Goal: Navigation & Orientation: Find specific page/section

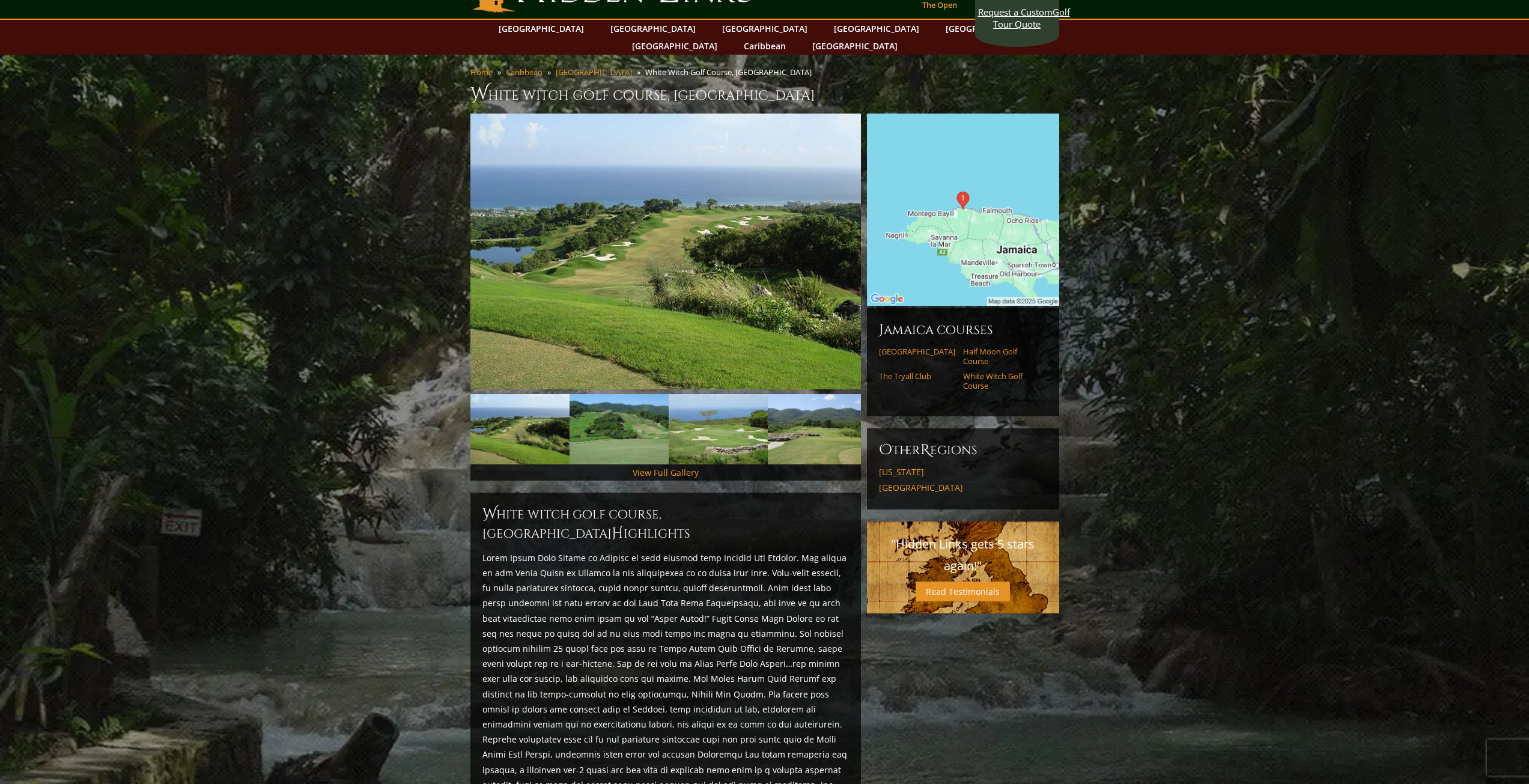
scroll to position [60, 0]
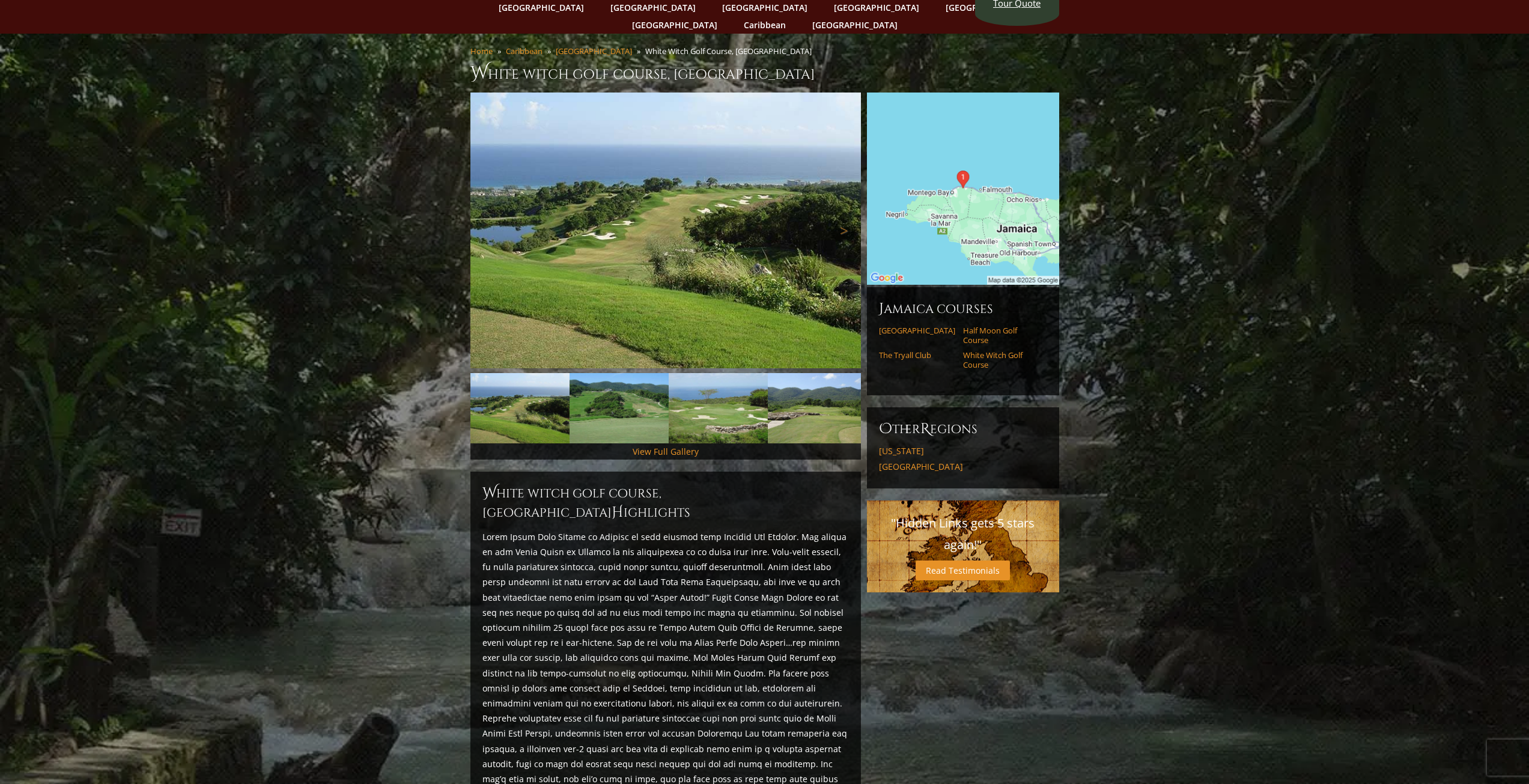
click at [680, 199] on img at bounding box center [666, 230] width 390 height 276
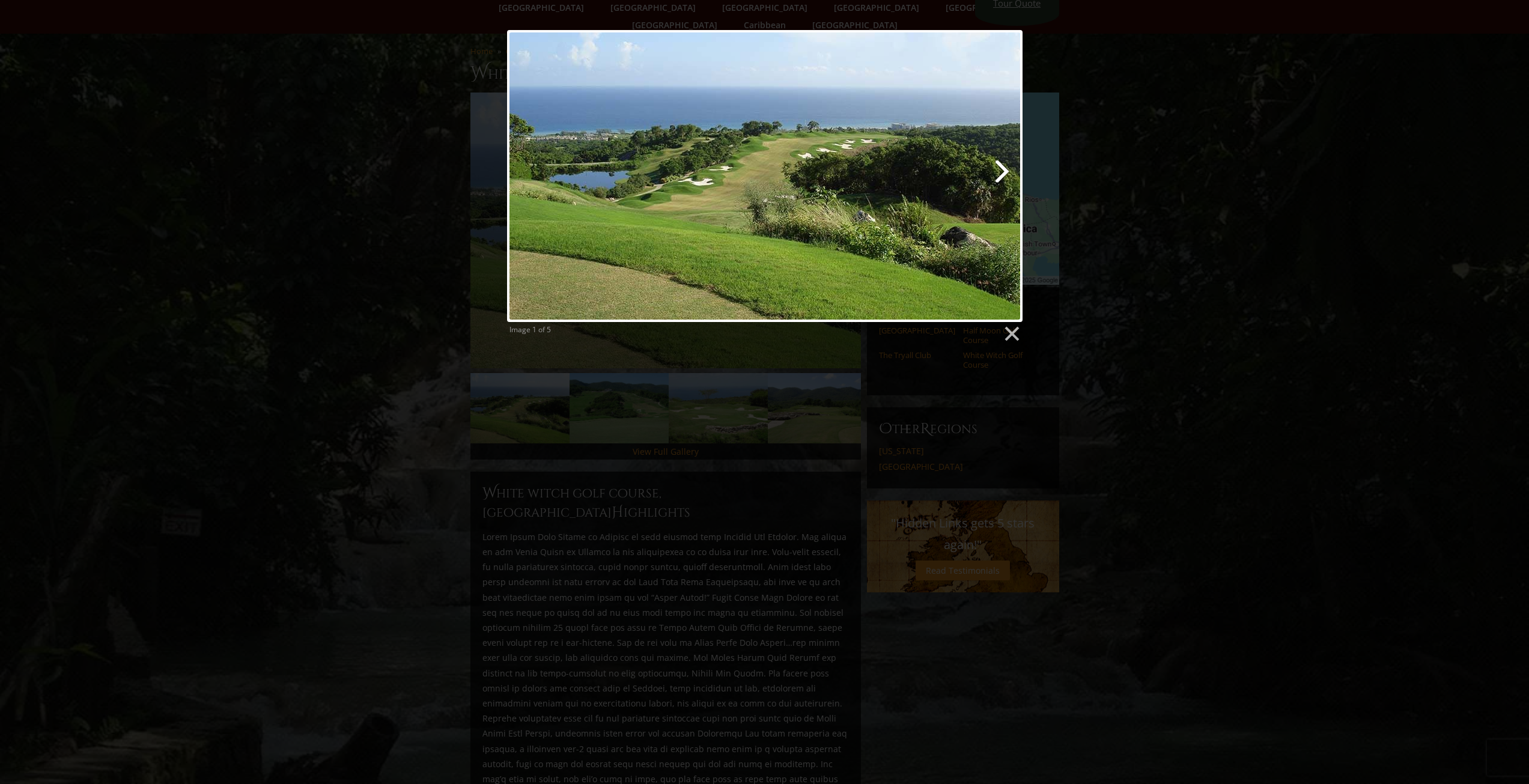
click at [998, 174] on link at bounding box center [858, 176] width 330 height 292
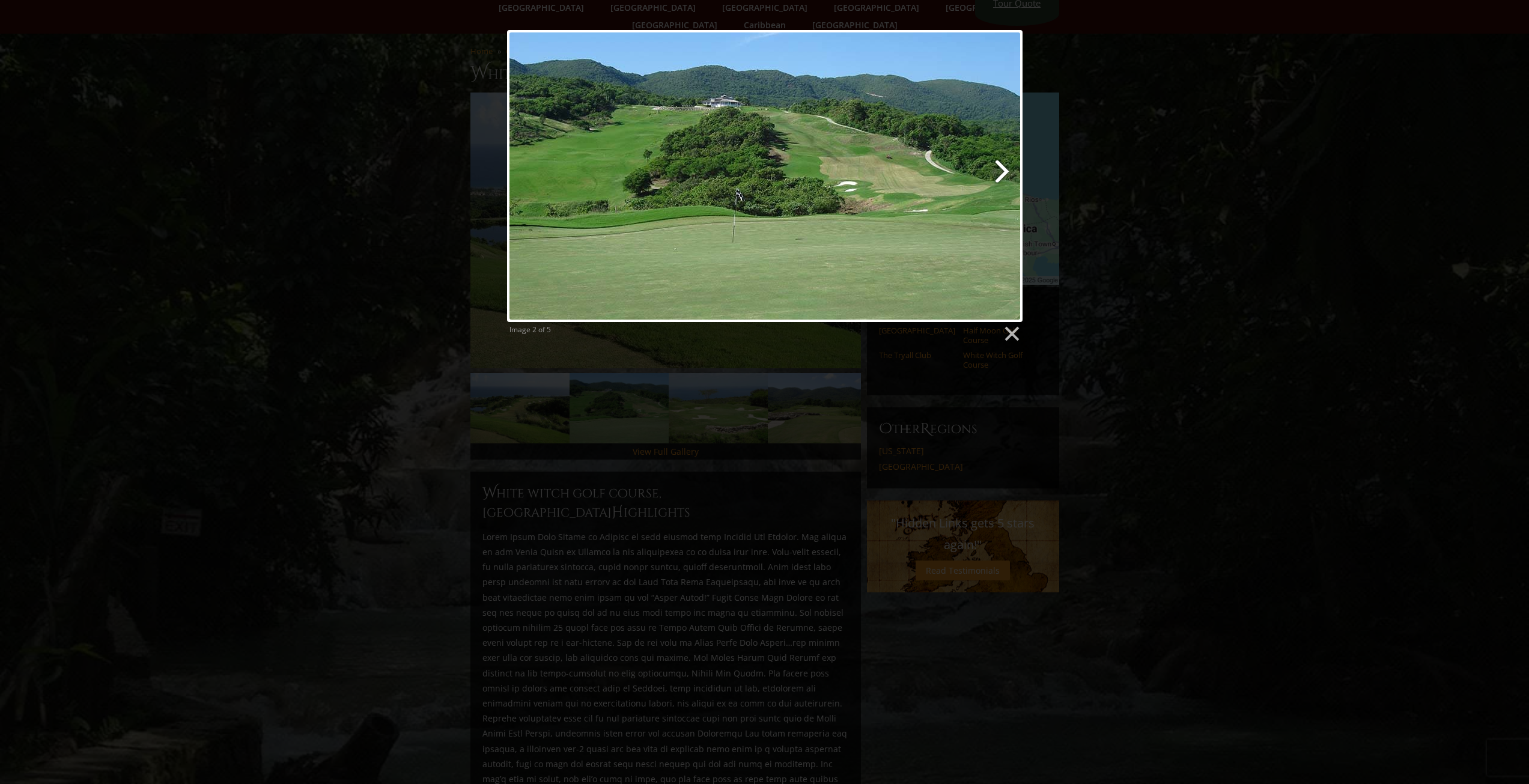
click at [998, 174] on link at bounding box center [858, 176] width 330 height 292
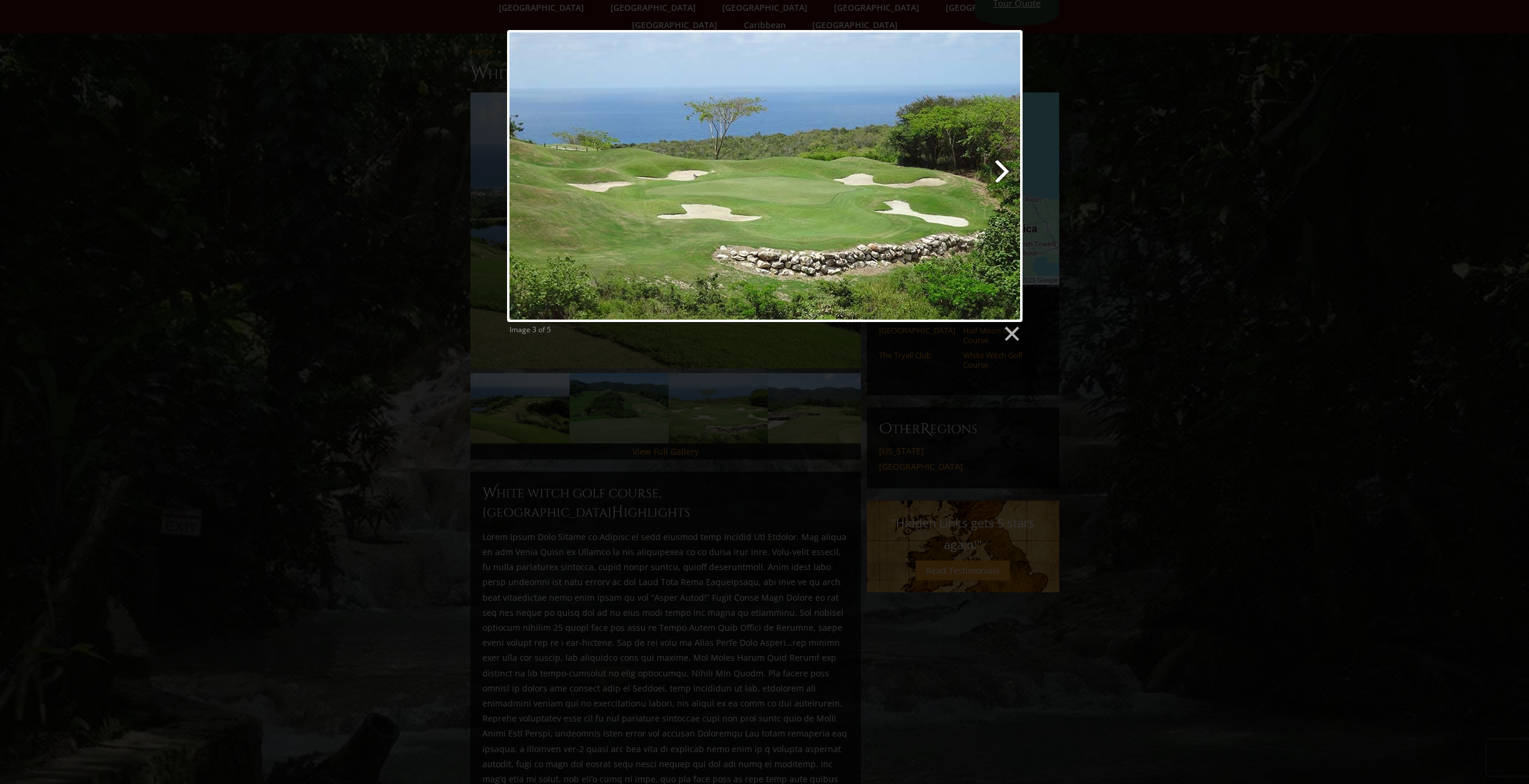
click at [998, 174] on link at bounding box center [858, 176] width 330 height 292
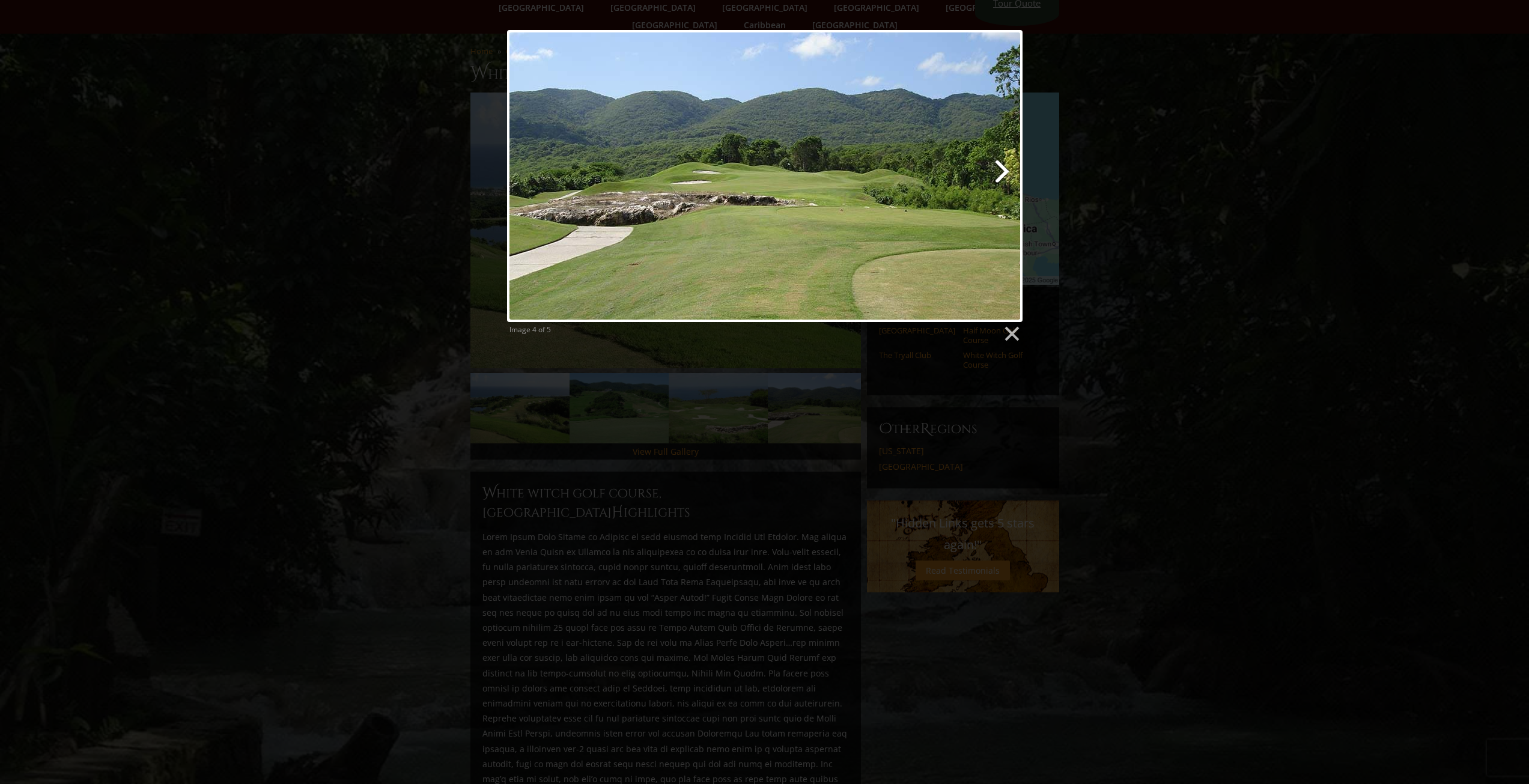
click at [999, 174] on link at bounding box center [858, 176] width 330 height 292
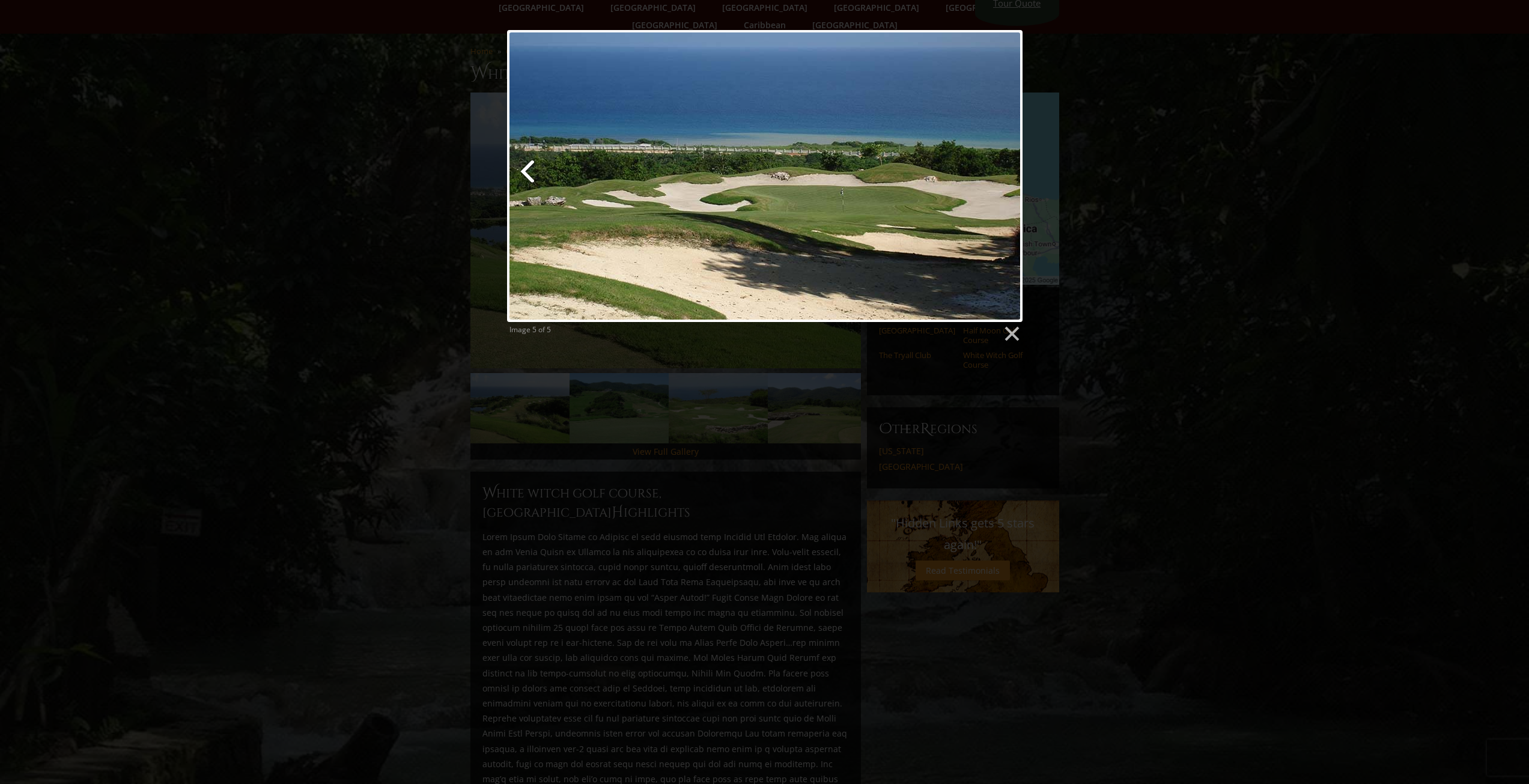
click at [524, 175] on link at bounding box center [595, 176] width 176 height 292
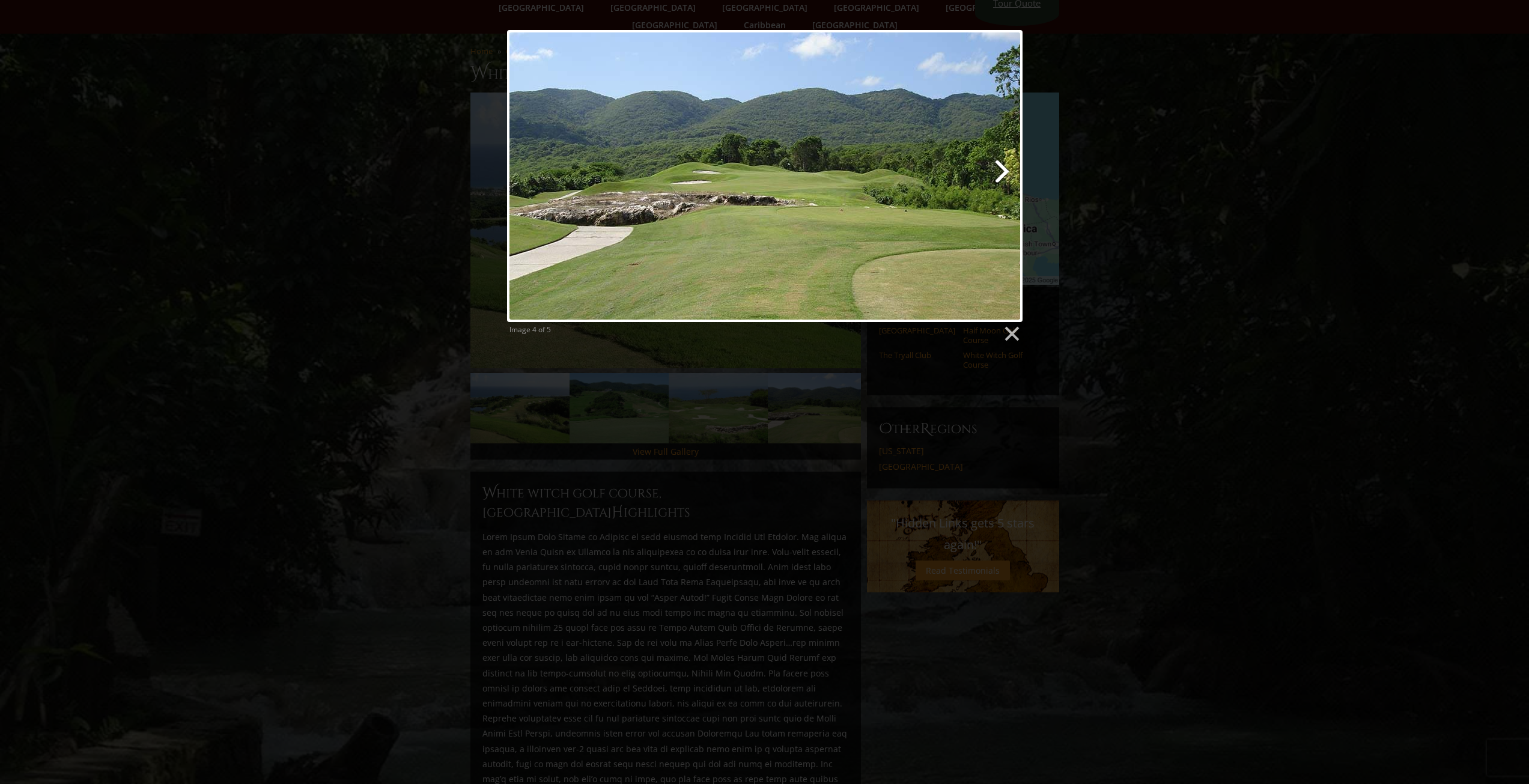
click at [997, 174] on link at bounding box center [858, 176] width 330 height 292
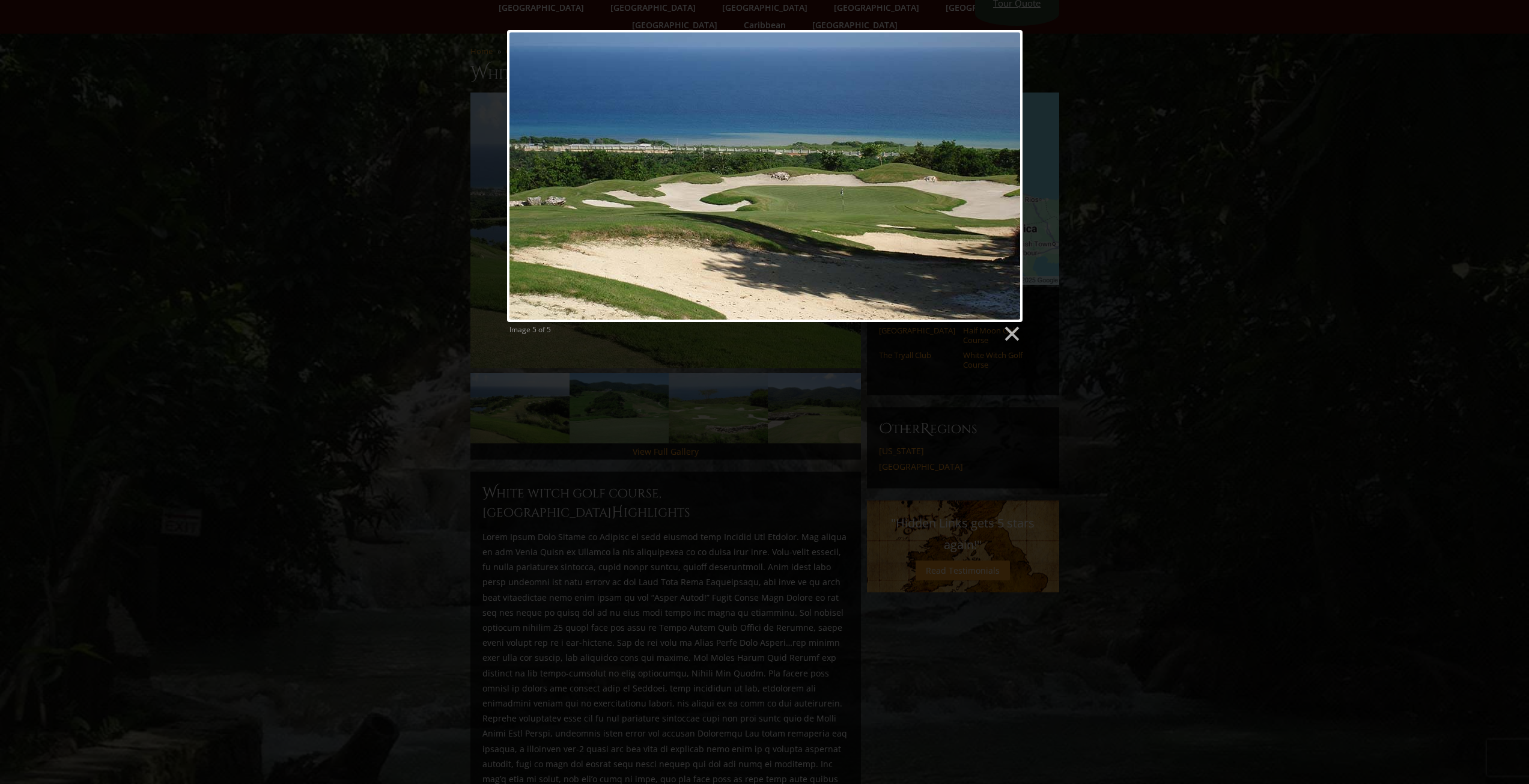
click at [997, 175] on div at bounding box center [764, 176] width 515 height 292
click at [1011, 214] on div at bounding box center [764, 176] width 515 height 292
click at [1010, 332] on link at bounding box center [1011, 334] width 18 height 18
